Goal: Book appointment/travel/reservation

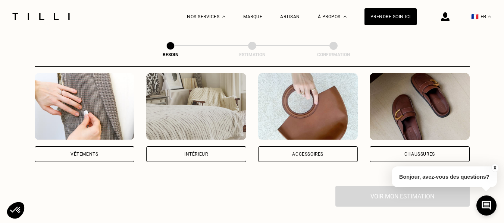
scroll to position [149, 0]
click at [87, 150] on div "Vêtements" at bounding box center [85, 155] width 100 height 16
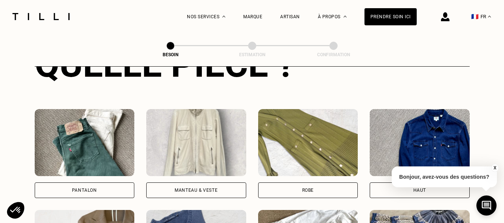
scroll to position [315, 0]
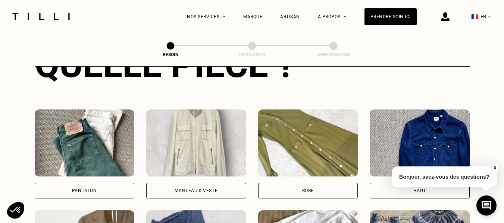
click at [81, 189] on div "Pantalon" at bounding box center [84, 191] width 25 height 4
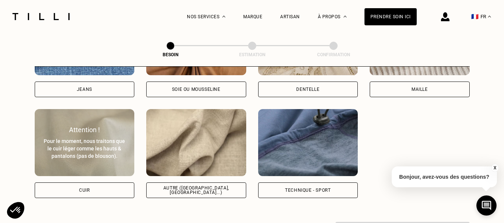
scroll to position [874, 0]
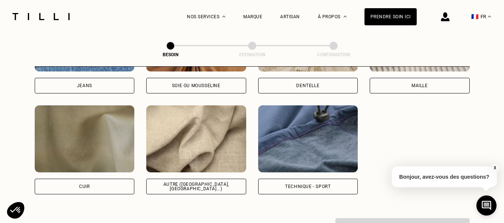
click at [109, 82] on div "Jeans" at bounding box center [85, 86] width 100 height 16
select select "FR"
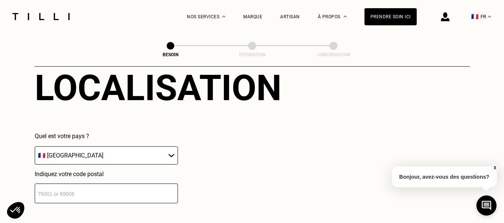
scroll to position [1078, 0]
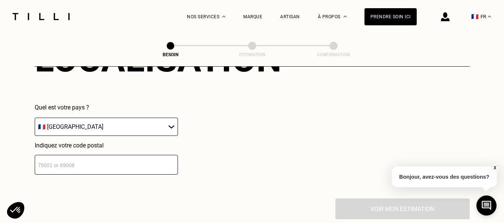
click at [113, 160] on input "number" at bounding box center [106, 165] width 143 height 20
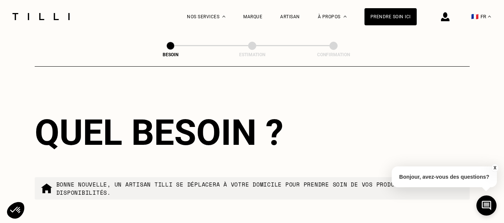
scroll to position [1114, 0]
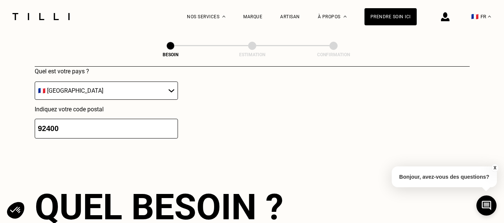
type input "92400"
click at [114, 125] on input "92400" at bounding box center [106, 129] width 143 height 20
click at [120, 154] on div "Localisation Quel est votre pays ? 🇩🇪 [GEOGRAPHIC_DATA] 🇦🇹 [GEOGRAPHIC_DATA] 🇧🇪…" at bounding box center [252, 70] width 435 height 184
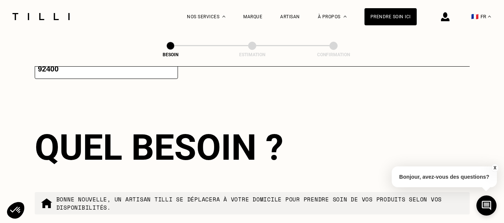
scroll to position [1263, 0]
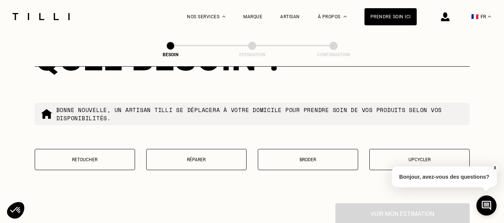
click at [196, 161] on button "Réparer" at bounding box center [196, 159] width 100 height 21
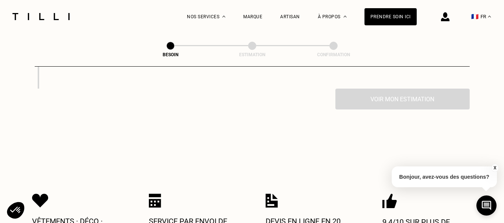
scroll to position [1393, 0]
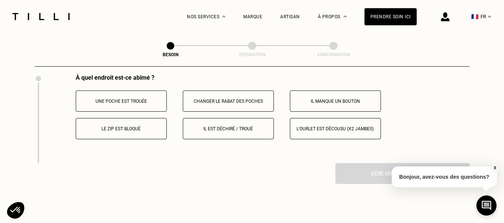
click at [240, 129] on button "Il est déchiré / troué" at bounding box center [228, 128] width 91 height 21
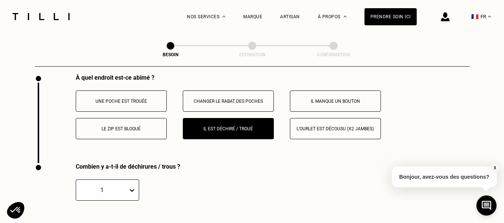
scroll to position [1469, 0]
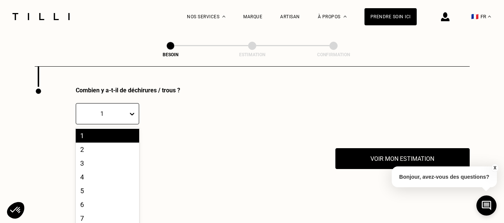
click at [116, 118] on div "10 results available. Use Up and Down to choose options, press Enter to select …" at bounding box center [107, 113] width 63 height 21
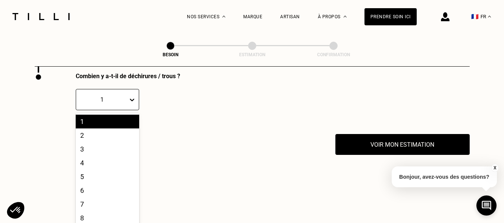
scroll to position [1485, 0]
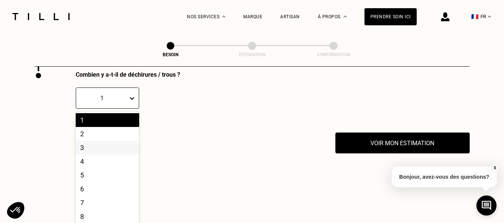
click at [90, 145] on div "3" at bounding box center [107, 148] width 63 height 14
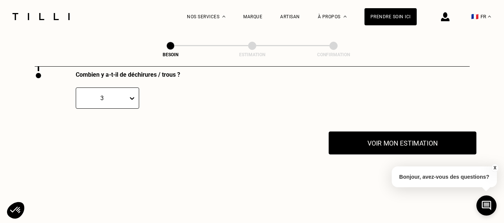
click at [379, 136] on button "Voir mon estimation" at bounding box center [403, 143] width 148 height 23
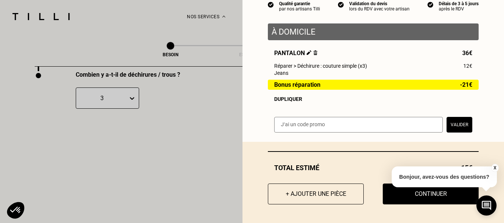
scroll to position [80, 0]
click at [306, 198] on button "+ Ajouter une pièce" at bounding box center [316, 194] width 106 height 23
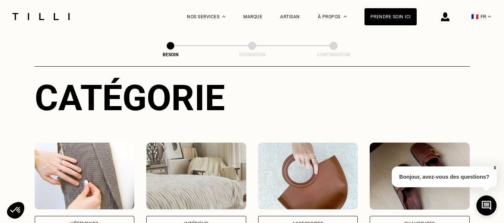
scroll to position [187, 0]
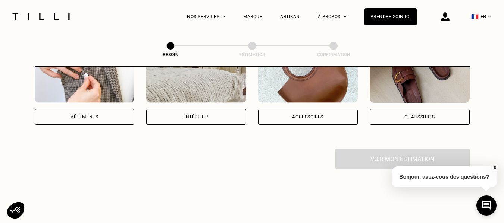
click at [102, 112] on div "Vêtements" at bounding box center [85, 117] width 100 height 16
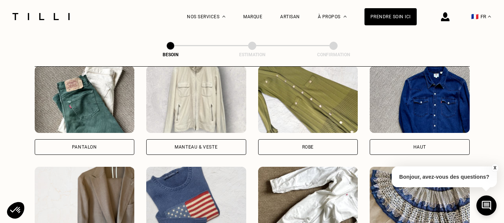
scroll to position [392, 0]
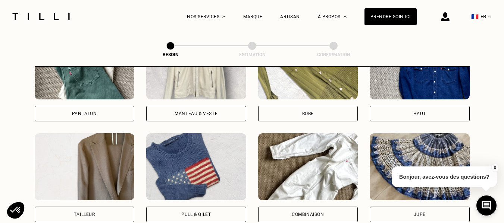
click at [94, 106] on div "Pantalon" at bounding box center [85, 114] width 100 height 16
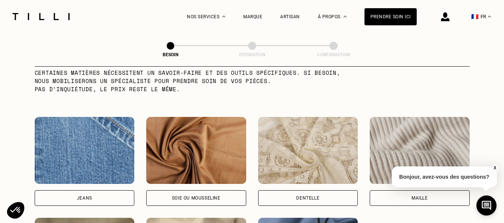
scroll to position [762, 0]
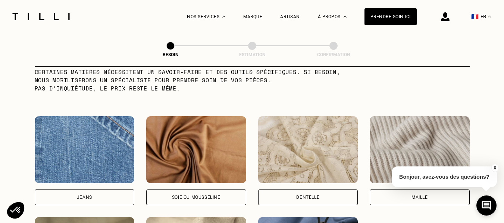
click at [83, 195] on div "Jeans" at bounding box center [84, 197] width 15 height 4
select select "FR"
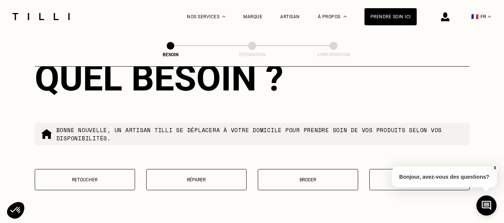
scroll to position [1302, 0]
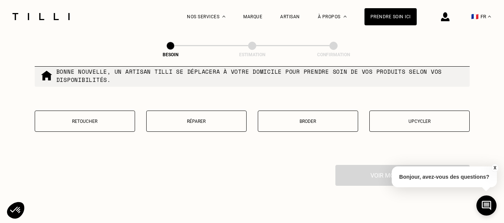
click at [211, 121] on button "Réparer" at bounding box center [196, 121] width 100 height 21
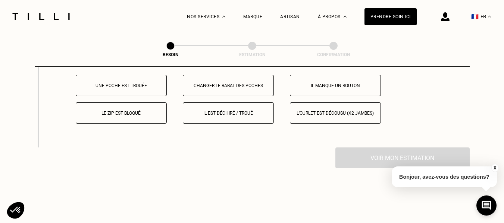
scroll to position [1414, 0]
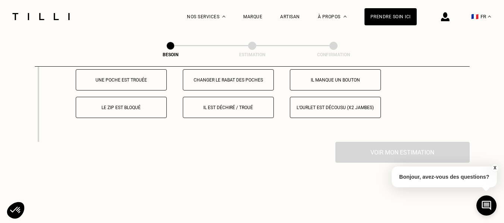
click at [203, 105] on p "Il est déchiré / troué" at bounding box center [228, 107] width 83 height 5
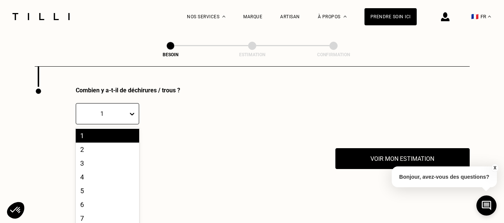
click at [129, 113] on div "Combien y a-t-il de déchirures / trous ? 10 results available. Use Up and Down …" at bounding box center [200, 118] width 331 height 62
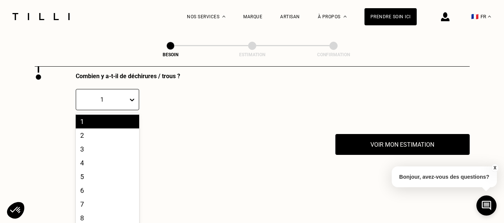
scroll to position [1485, 0]
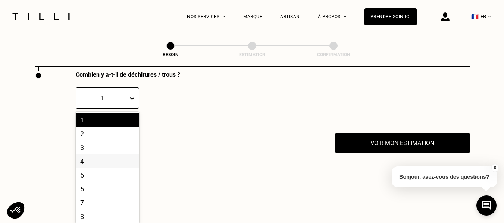
click at [97, 161] on div "4" at bounding box center [107, 162] width 63 height 14
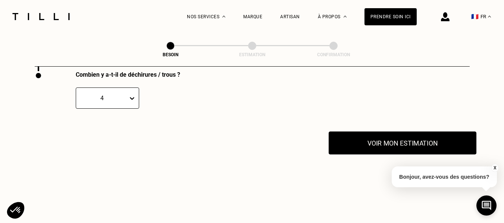
click at [386, 135] on button "Voir mon estimation" at bounding box center [403, 143] width 148 height 23
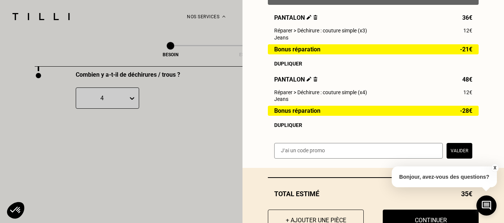
scroll to position [143, 0]
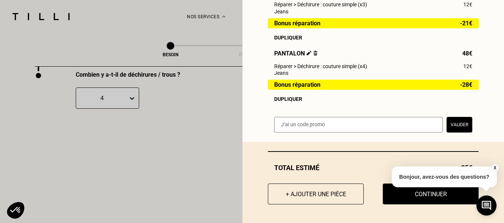
click at [494, 172] on button "X" at bounding box center [494, 168] width 7 height 8
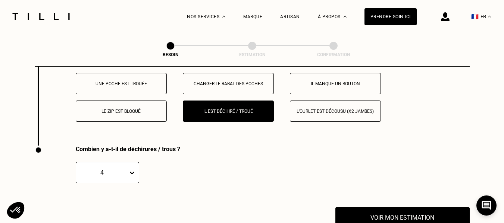
scroll to position [1559, 0]
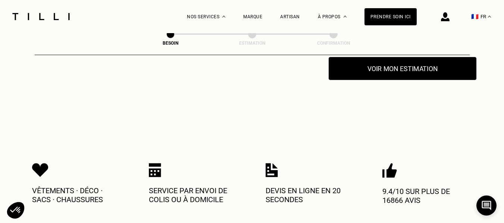
click at [370, 71] on button "Voir mon estimation" at bounding box center [403, 68] width 148 height 23
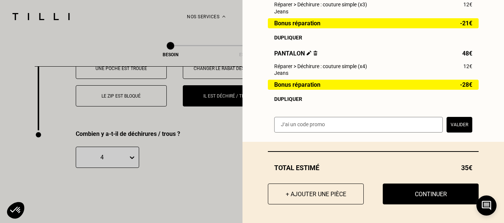
scroll to position [1485, 0]
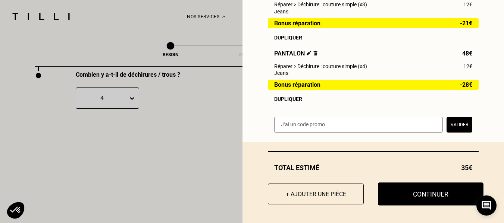
click at [410, 187] on button "Continuer" at bounding box center [431, 194] width 106 height 23
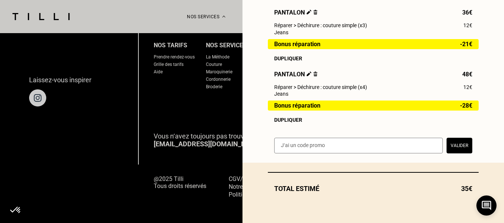
scroll to position [122, 0]
select select "FR"
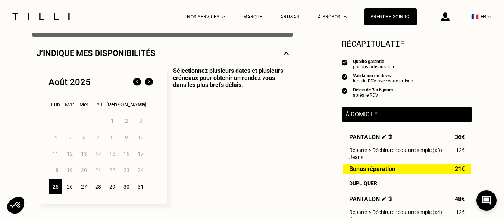
scroll to position [187, 0]
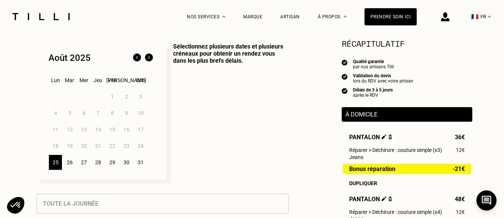
click at [69, 166] on div "26" at bounding box center [69, 162] width 13 height 15
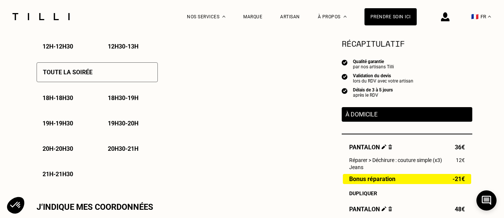
scroll to position [485, 0]
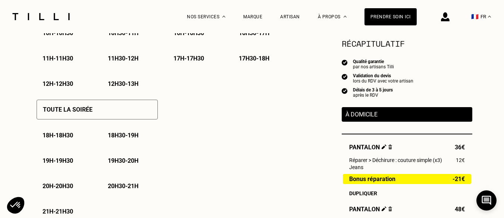
click at [68, 137] on p "18h - 18h30" at bounding box center [58, 135] width 31 height 7
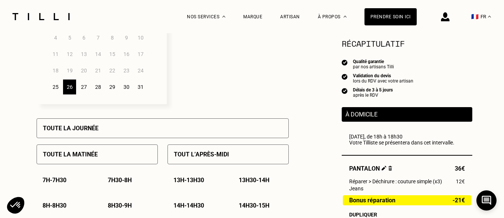
scroll to position [261, 0]
